Goal: Find specific page/section: Find specific page/section

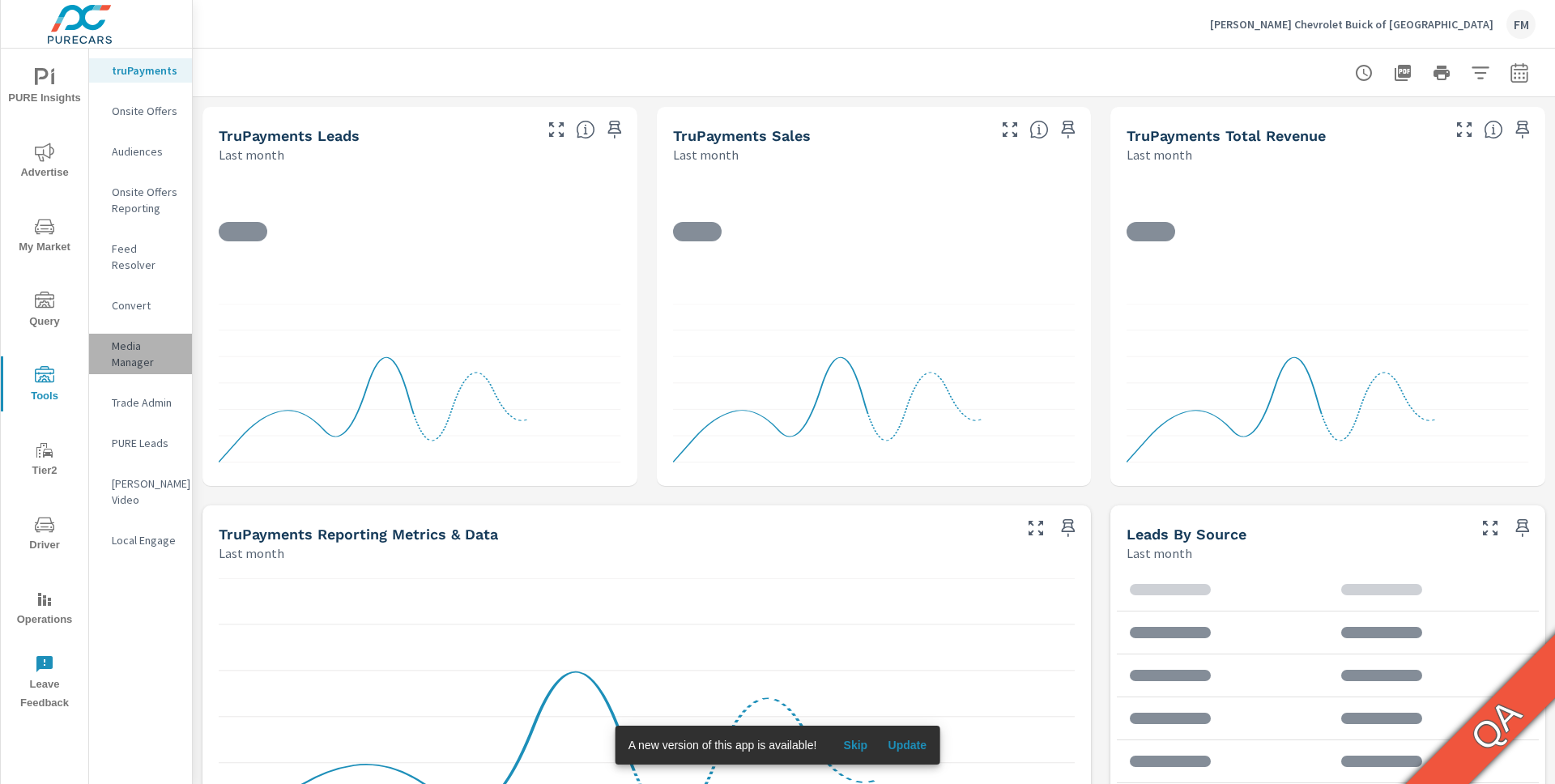
click at [129, 339] on p "Media Manager" at bounding box center [146, 353] width 67 height 32
